Goal: Information Seeking & Learning: Find specific page/section

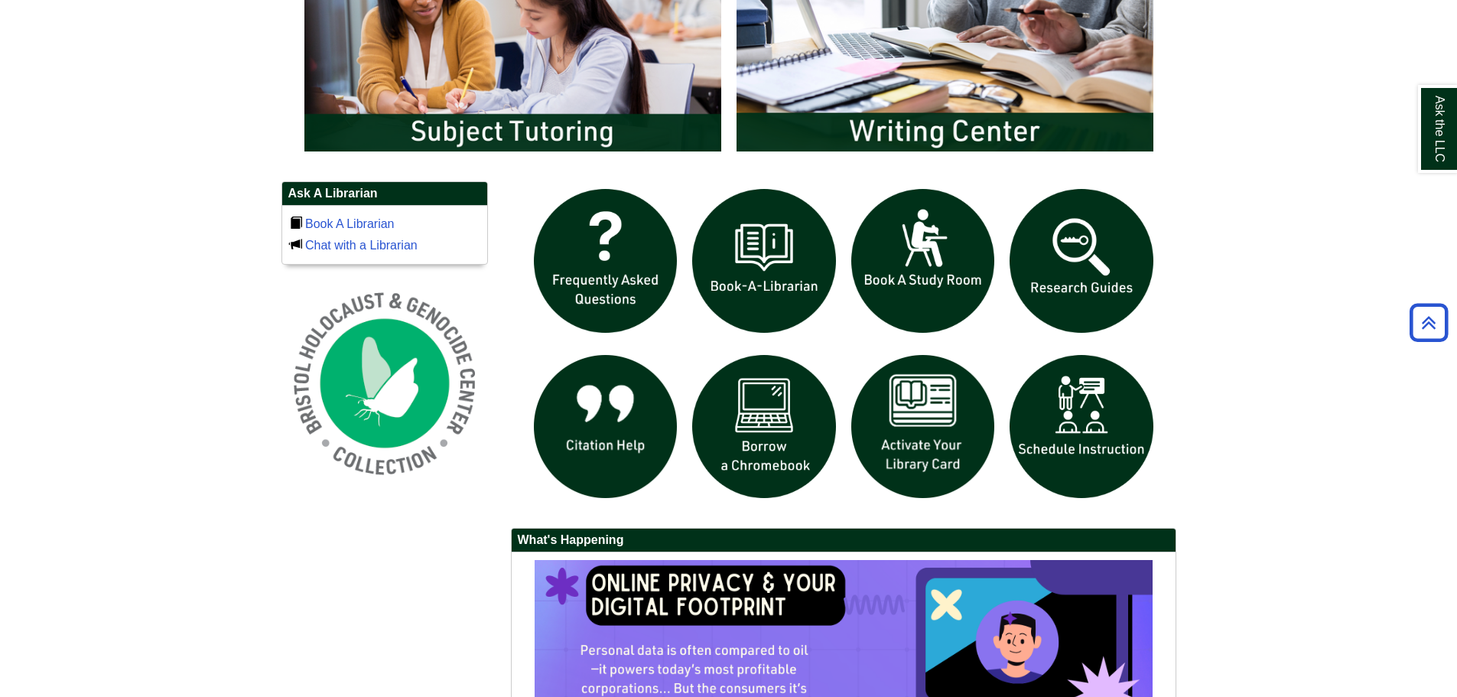
scroll to position [1258, 0]
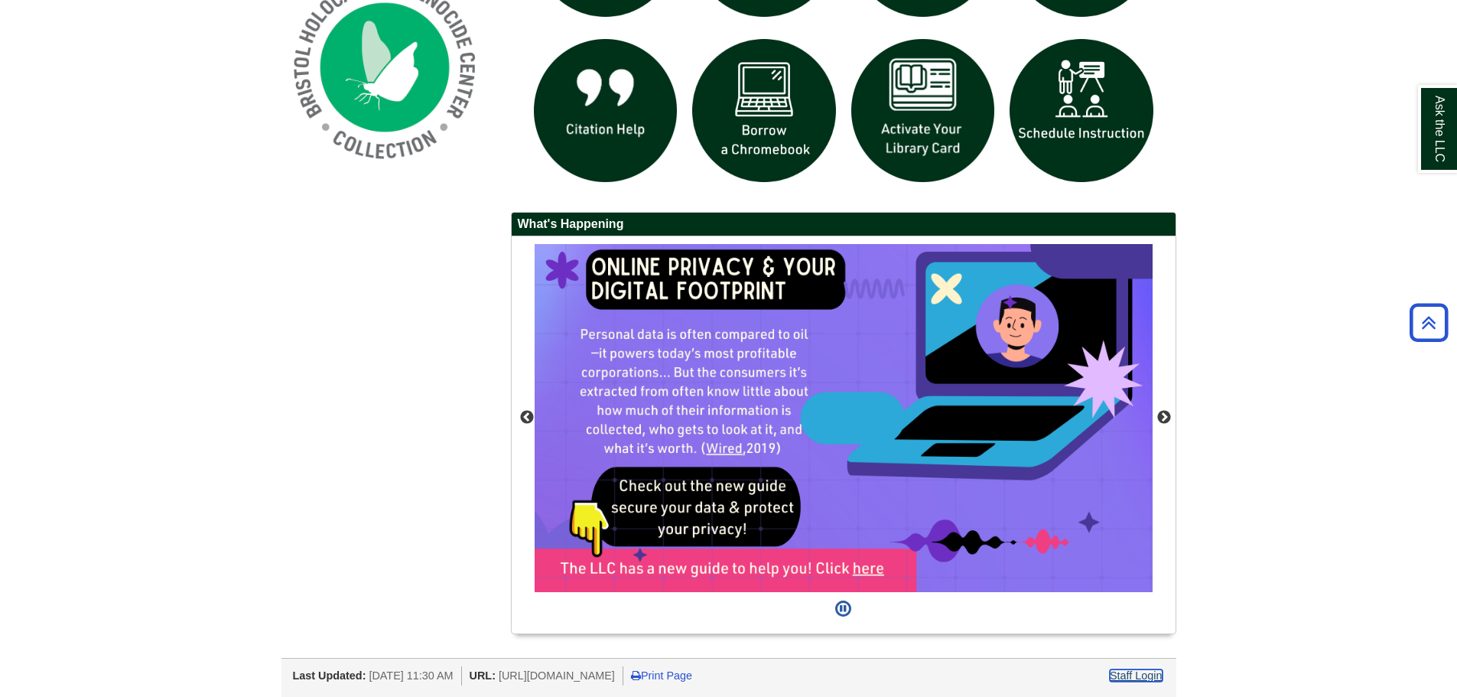
click at [1144, 675] on link "Staff Login" at bounding box center [1136, 675] width 53 height 12
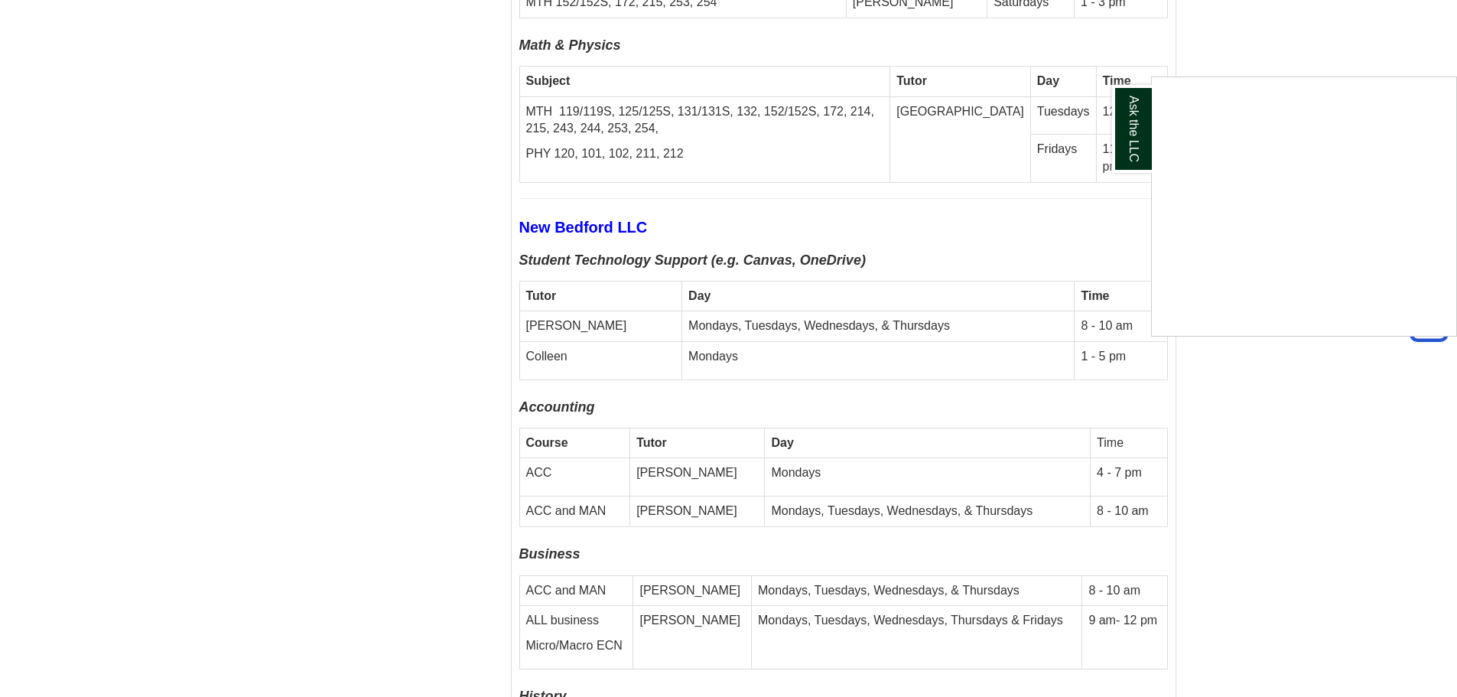
scroll to position [4972, 0]
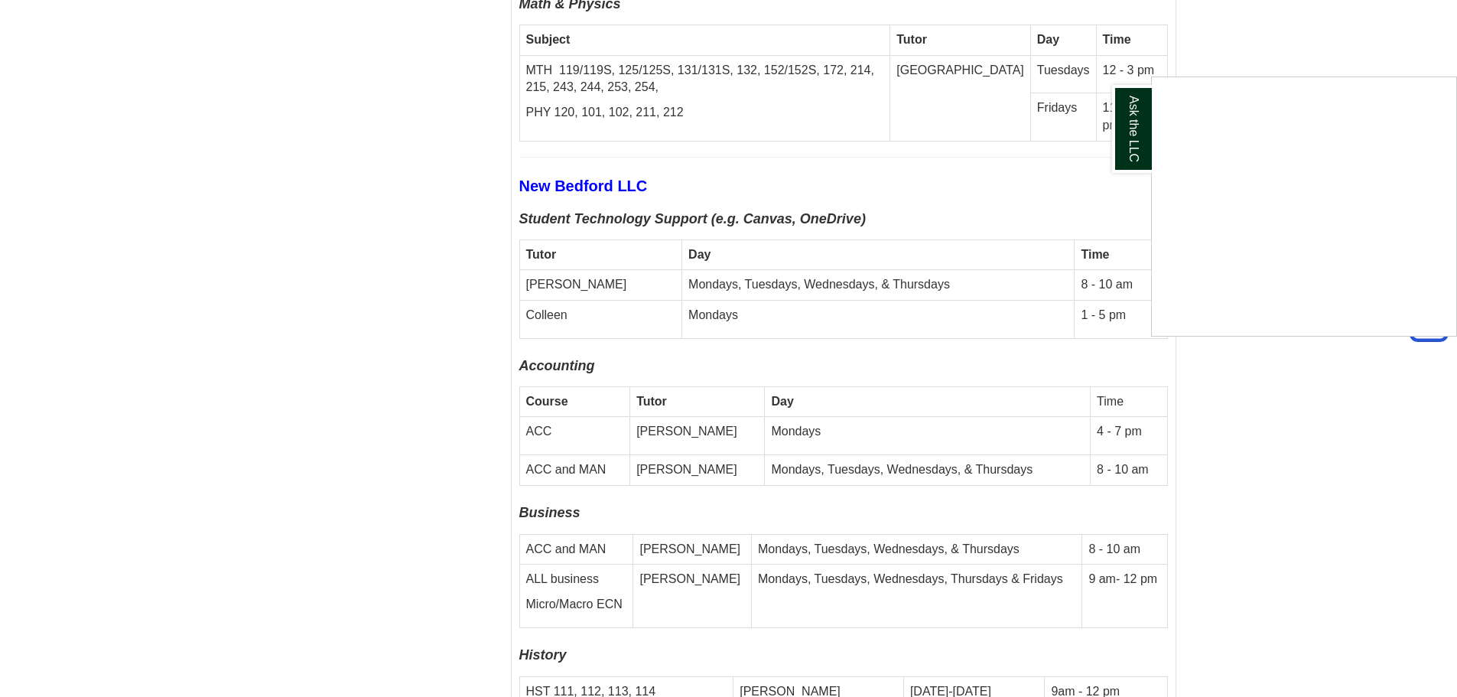
click at [780, 413] on div "Ask the LLC" at bounding box center [728, 348] width 1457 height 697
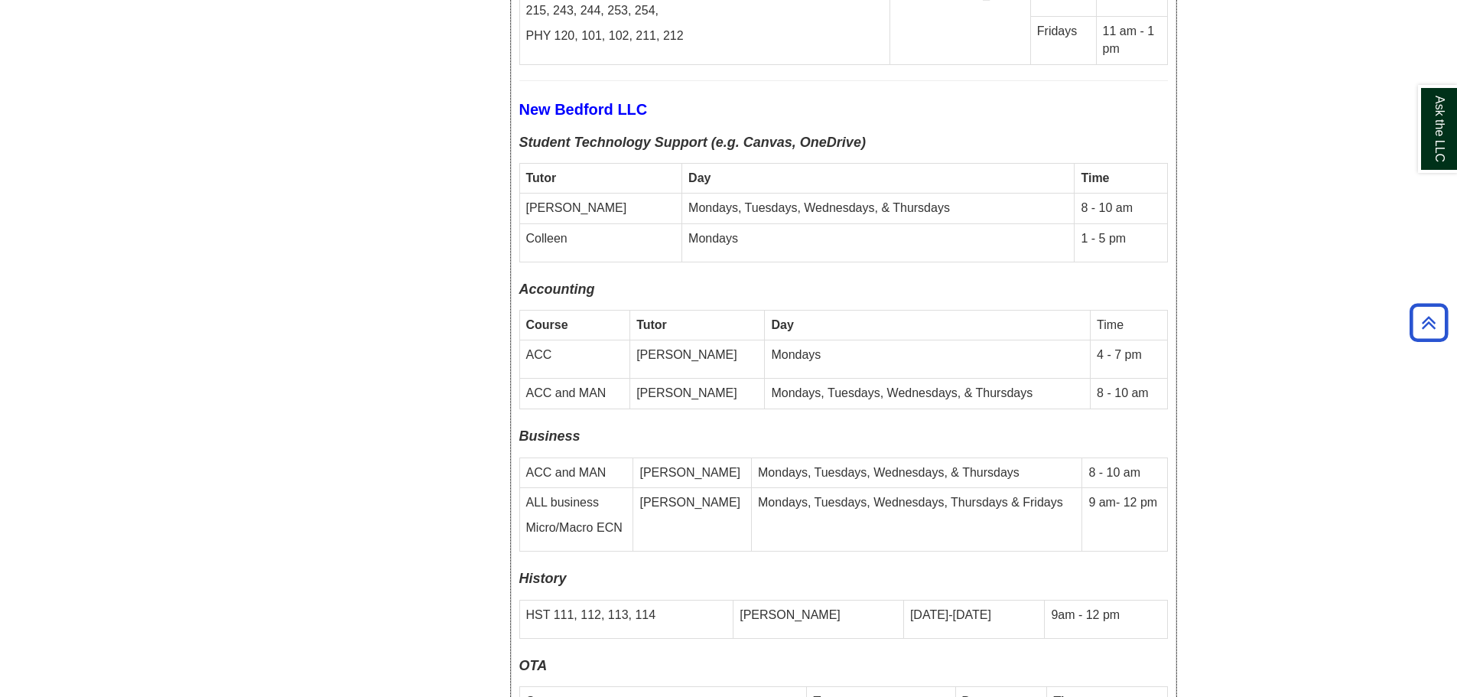
click at [622, 347] on p "ACC" at bounding box center [575, 356] width 98 height 18
click at [565, 347] on p "ACC" at bounding box center [575, 356] width 98 height 18
click at [1173, 348] on div "Fall 2025 In-Person Drop-In Schedule All in-person drop-in tutoring meets in th…" at bounding box center [844, 85] width 664 height 3808
click at [1167, 379] on td "8 - 10 am" at bounding box center [1129, 394] width 76 height 31
click at [1144, 379] on td "8 - 10 am" at bounding box center [1129, 394] width 76 height 31
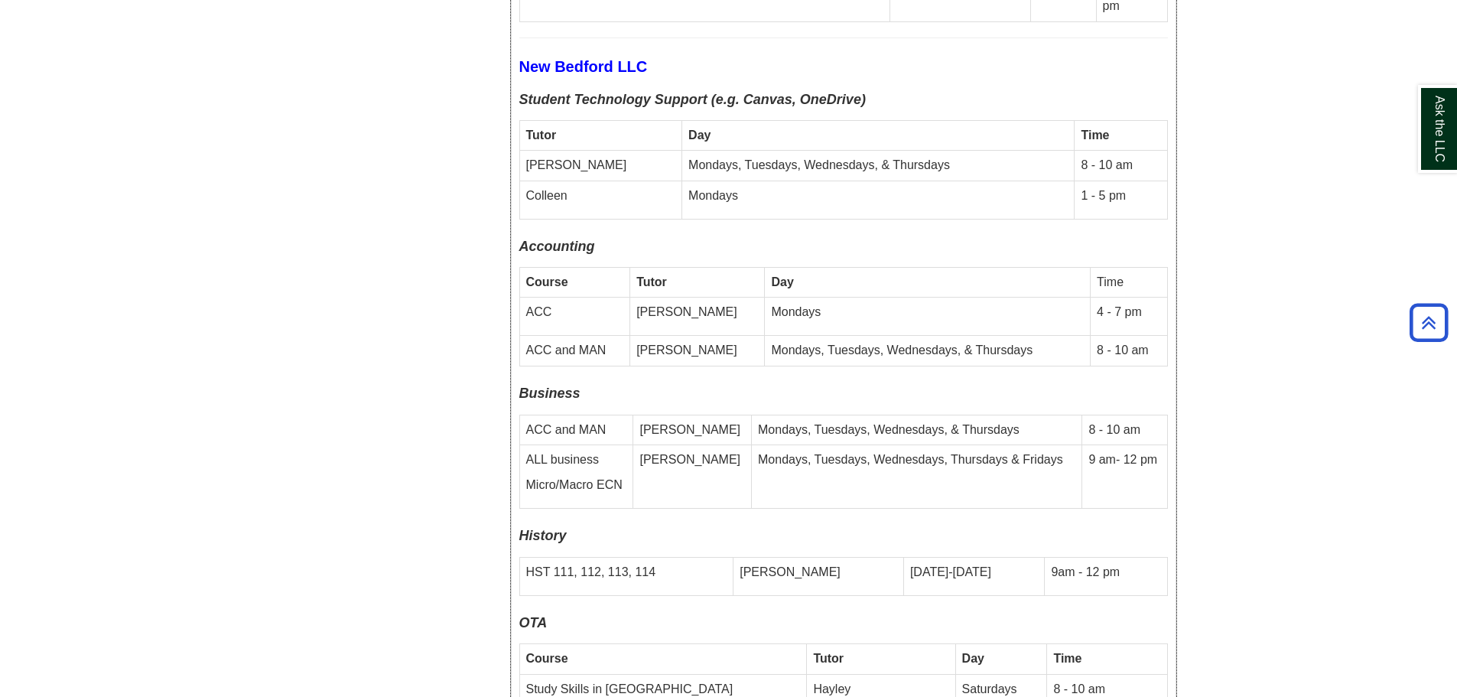
scroll to position [5202, 0]
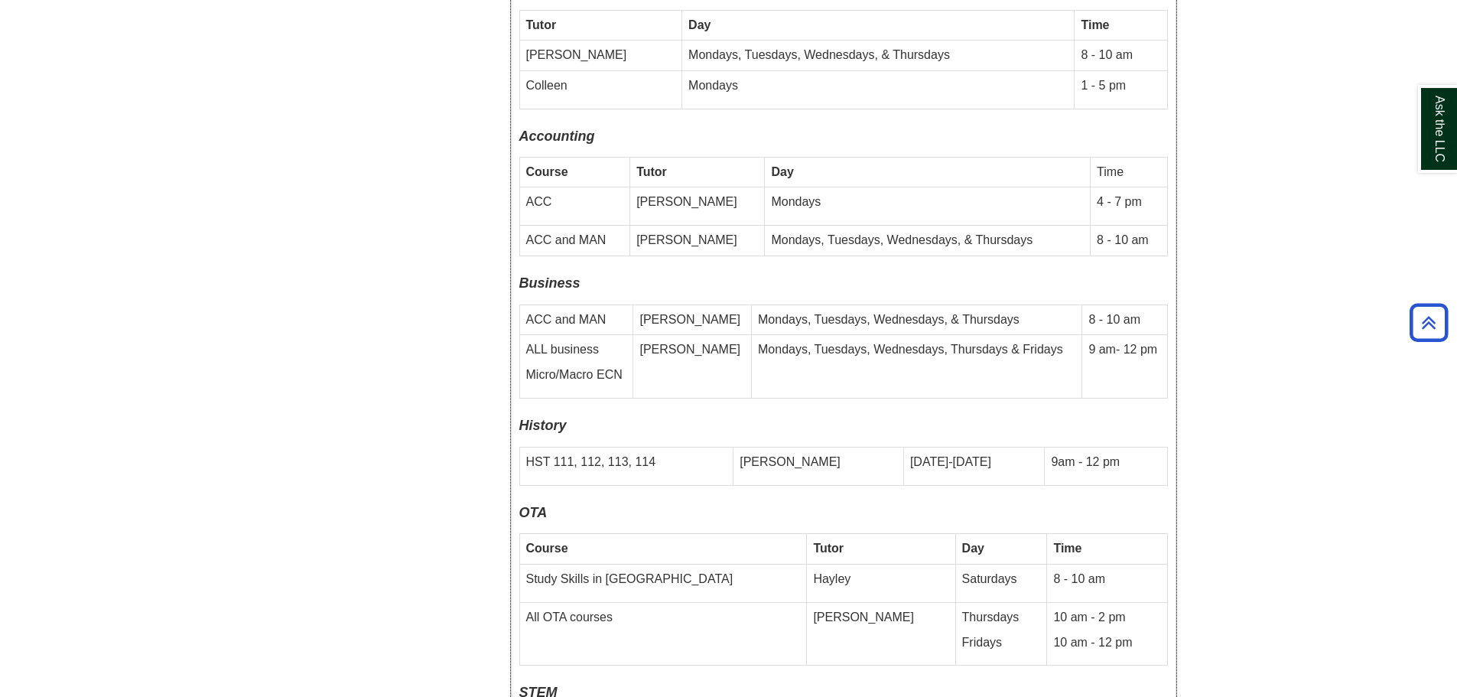
click at [585, 304] on td "ACC and MAN" at bounding box center [576, 319] width 114 height 31
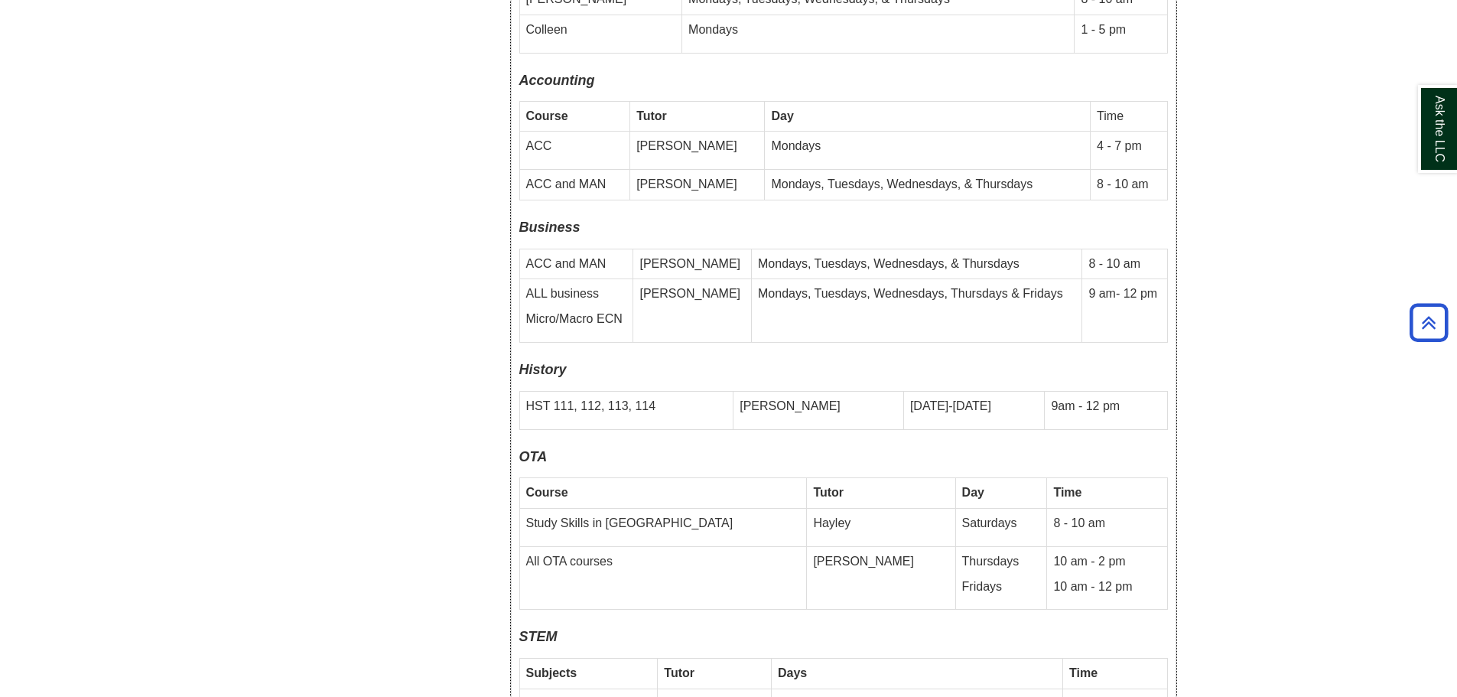
scroll to position [5355, 0]
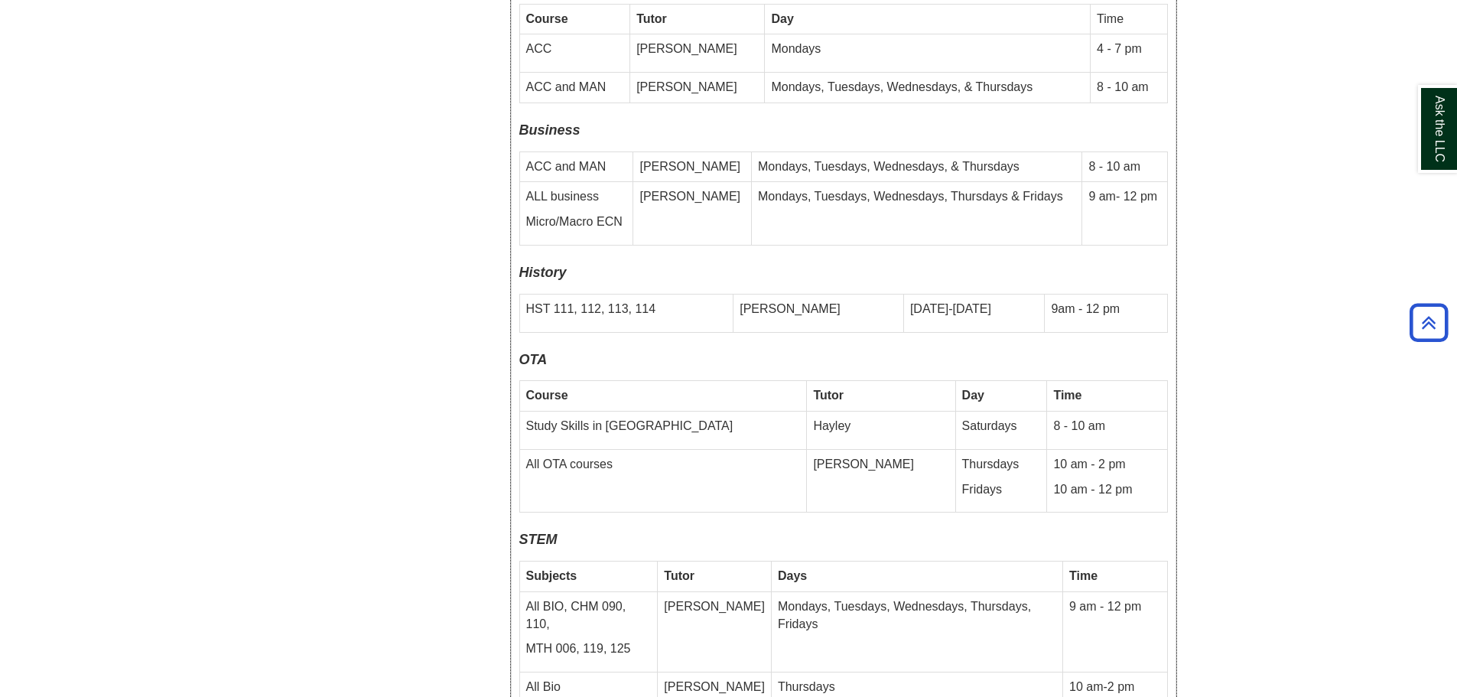
click at [925, 301] on p "[DATE]-[DATE]" at bounding box center [974, 310] width 128 height 18
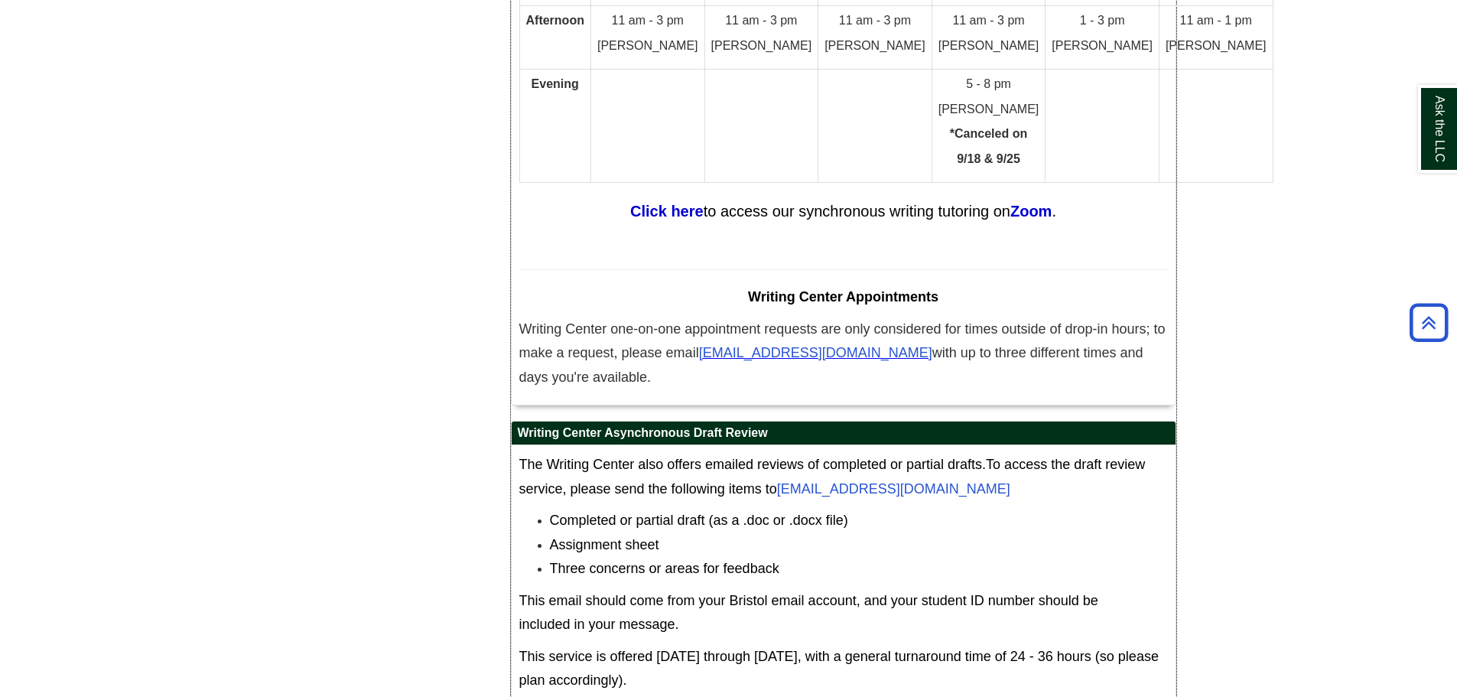
scroll to position [8307, 0]
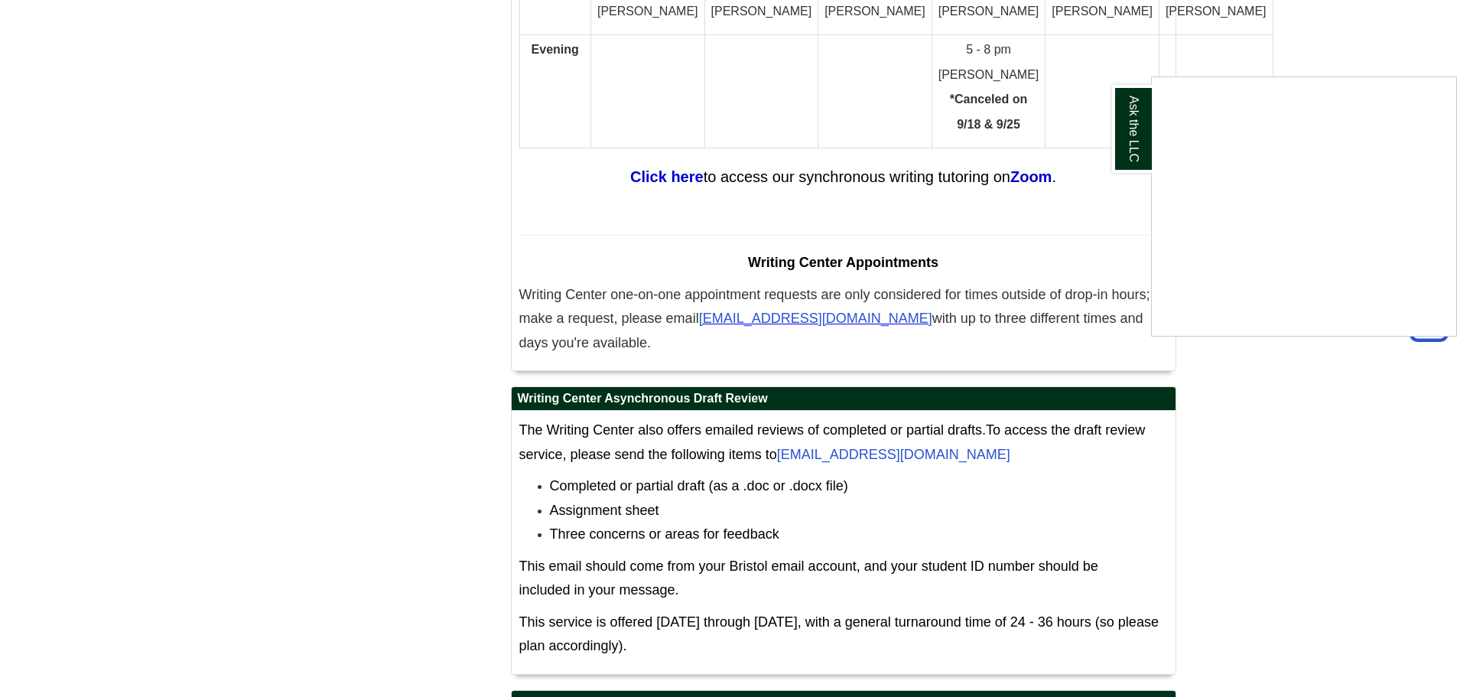
scroll to position [8537, 0]
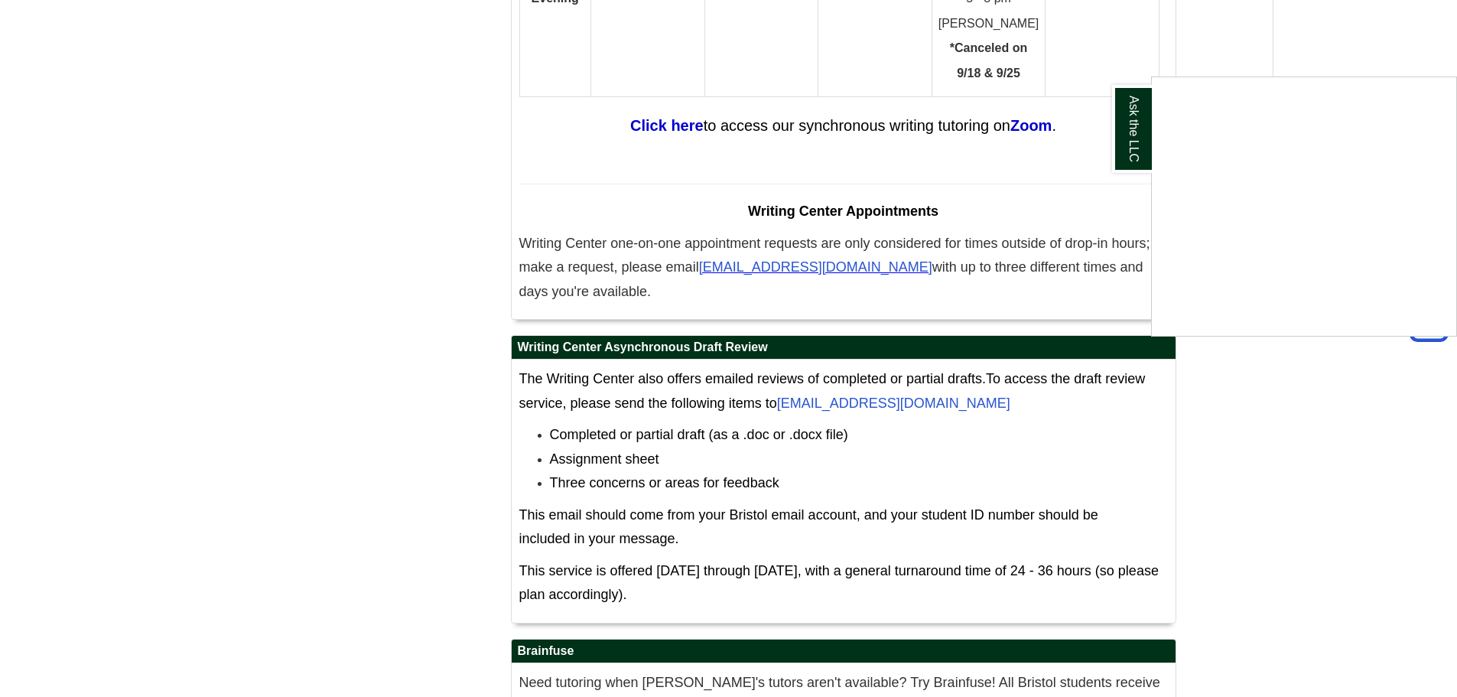
scroll to position [8537, 0]
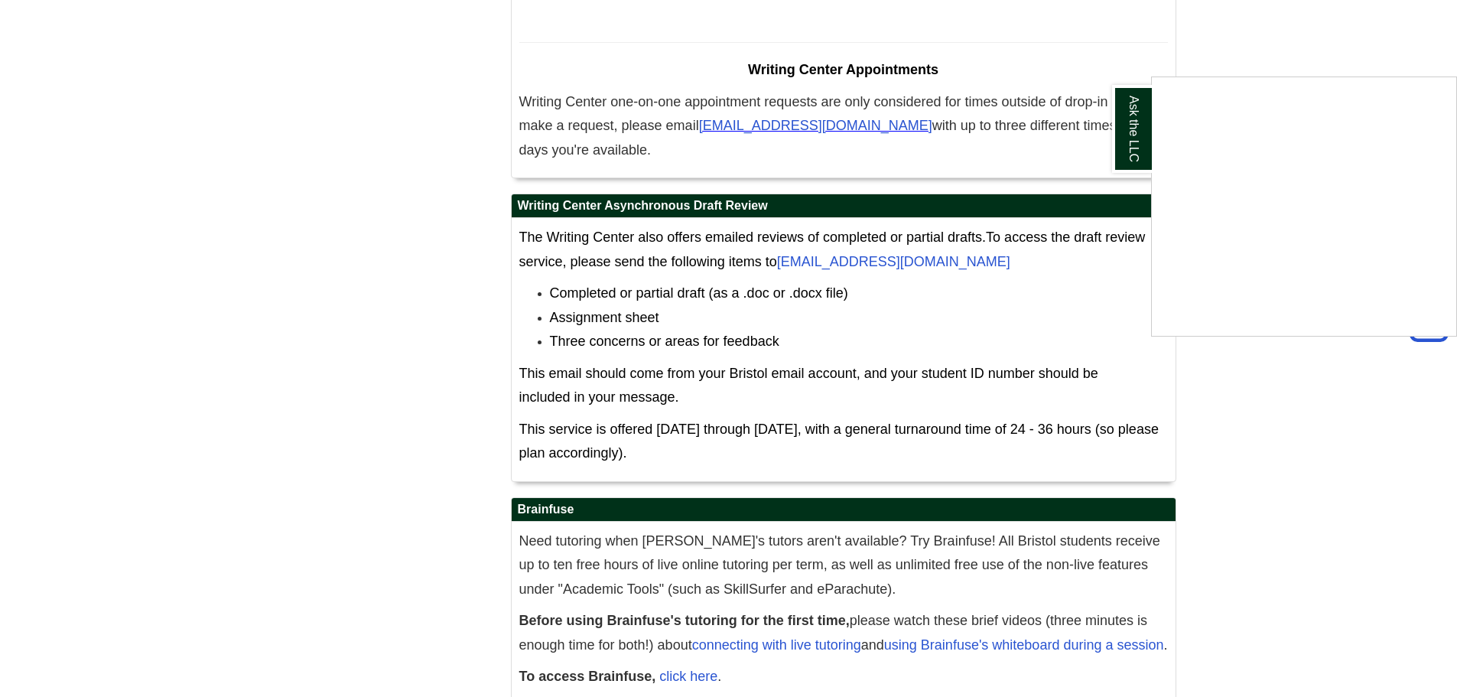
click at [1141, 674] on div "Ask the LLC" at bounding box center [728, 348] width 1457 height 697
